Goal: Find specific page/section: Find specific page/section

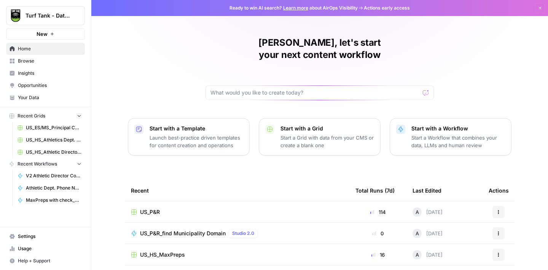
click at [46, 62] on span "Browse" at bounding box center [50, 61] width 64 height 7
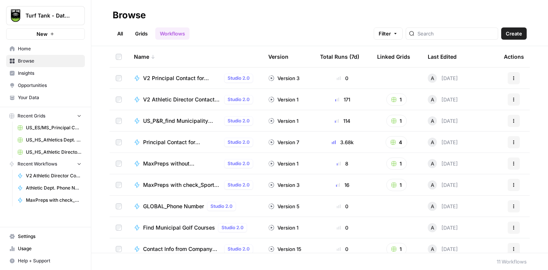
click at [141, 35] on link "Grids" at bounding box center [142, 33] width 22 height 12
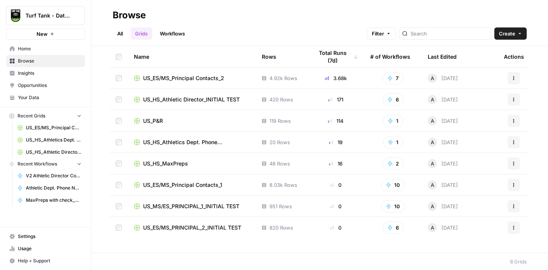
click at [173, 122] on div "US_P&R" at bounding box center [192, 121] width 116 height 8
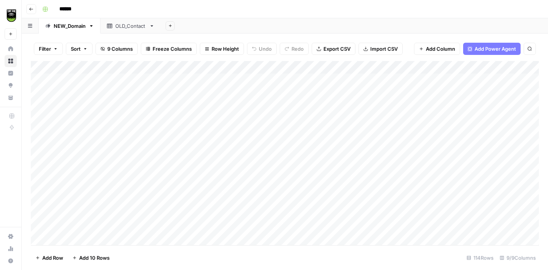
click at [130, 26] on div "OLD_Contact" at bounding box center [130, 26] width 31 height 8
